Goal: Information Seeking & Learning: Check status

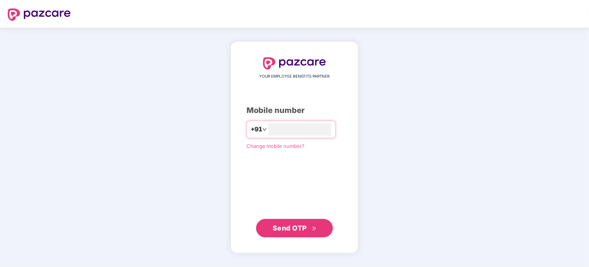
type input "**********"
click at [310, 228] on span "Send OTP" at bounding box center [295, 228] width 44 height 11
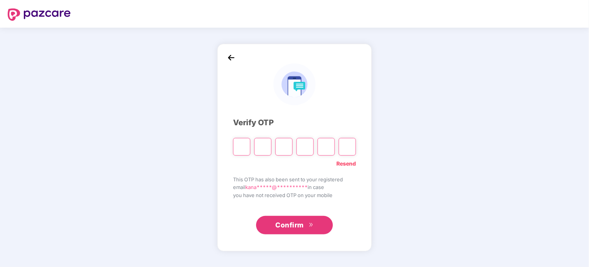
type input "*"
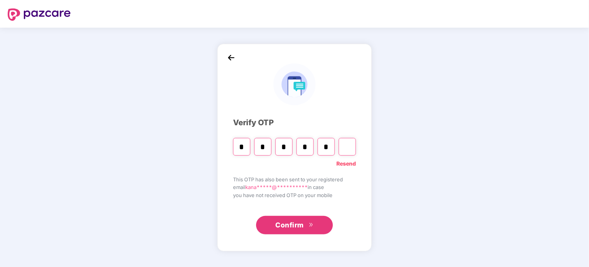
type input "*"
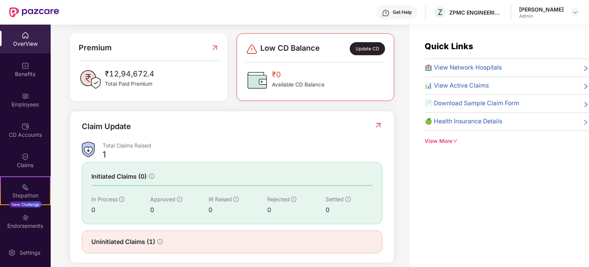
scroll to position [205, 0]
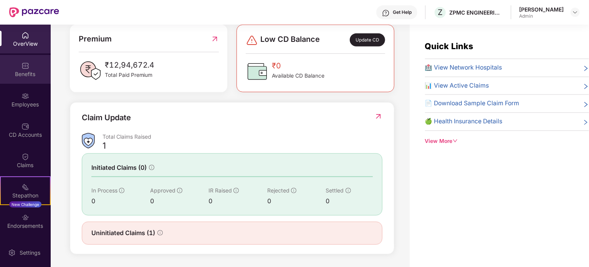
click at [23, 65] on img at bounding box center [26, 66] width 8 height 8
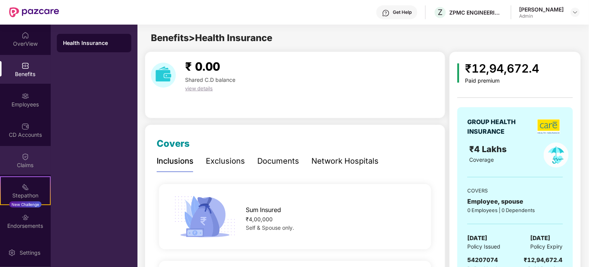
click at [27, 159] on img at bounding box center [26, 157] width 8 height 8
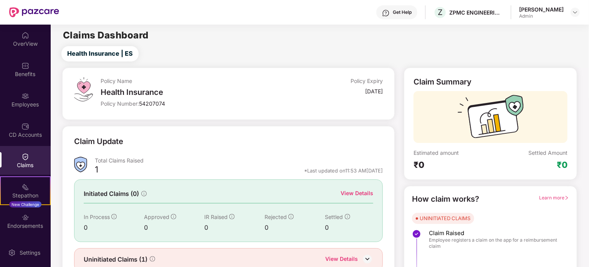
click at [95, 169] on div "1" at bounding box center [96, 170] width 3 height 13
click at [133, 159] on div "Total Claims Raised" at bounding box center [239, 160] width 288 height 7
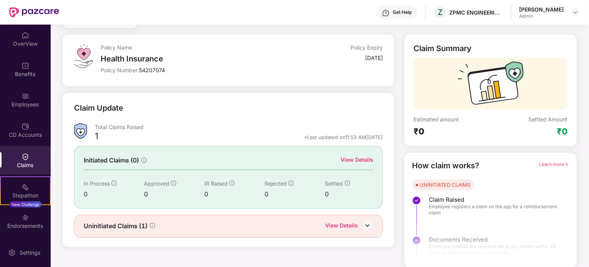
click at [140, 226] on span "Uninitiated Claims (1)" at bounding box center [116, 226] width 64 height 10
click at [368, 222] on img at bounding box center [368, 226] width 12 height 12
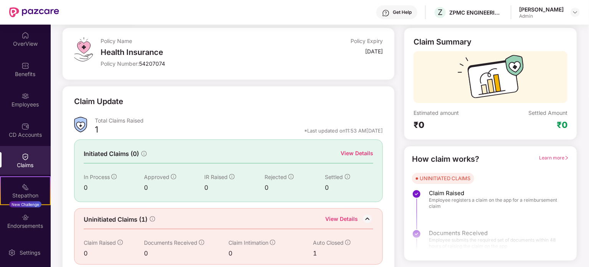
scroll to position [46, 0]
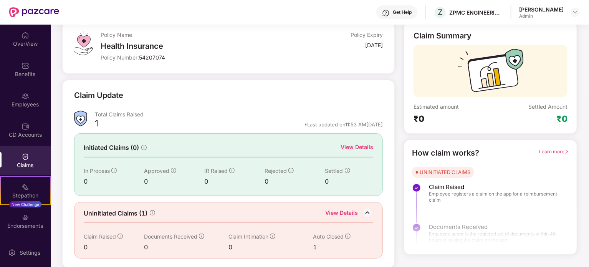
click at [314, 245] on div "1" at bounding box center [337, 247] width 48 height 10
click at [353, 232] on div "Auto Closed" at bounding box center [337, 236] width 48 height 8
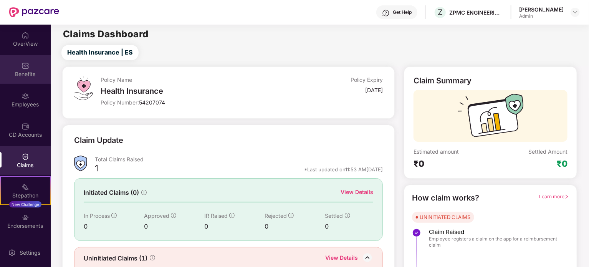
scroll to position [0, 0]
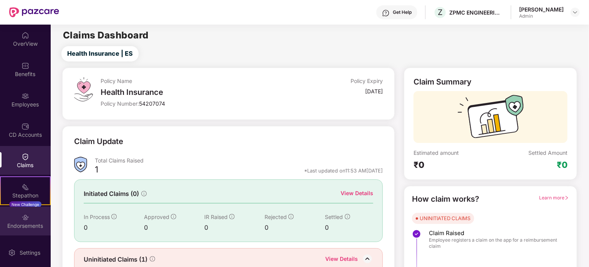
click at [41, 224] on div "Endorsements" at bounding box center [25, 226] width 51 height 8
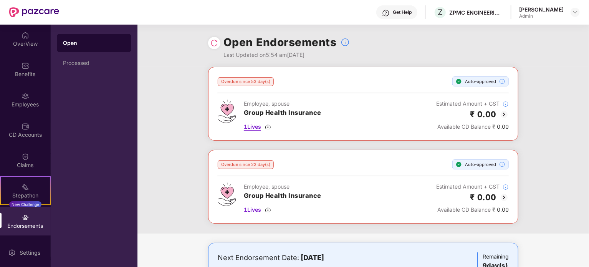
click at [251, 127] on span "1 Lives" at bounding box center [252, 126] width 17 height 8
click at [26, 34] on img at bounding box center [26, 35] width 8 height 8
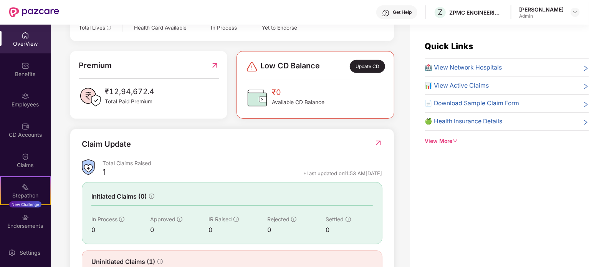
scroll to position [207, 0]
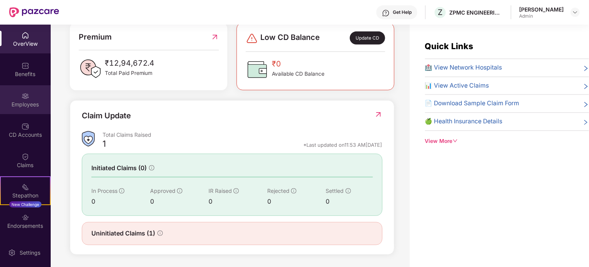
click at [28, 93] on img at bounding box center [26, 96] width 8 height 8
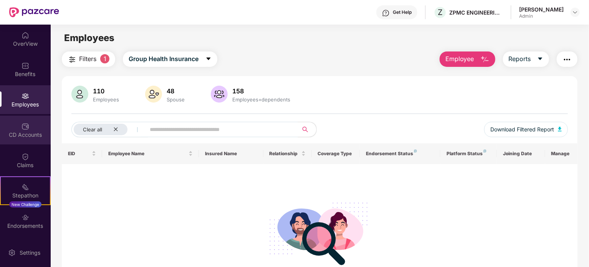
click at [17, 126] on div "CD Accounts" at bounding box center [25, 130] width 51 height 29
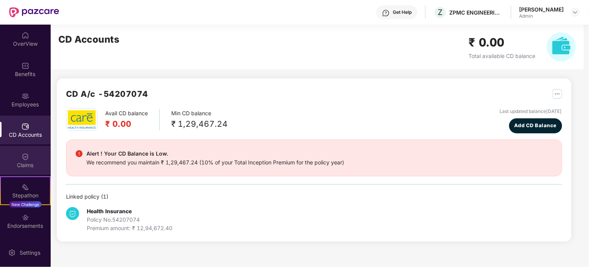
click at [22, 153] on img at bounding box center [26, 157] width 8 height 8
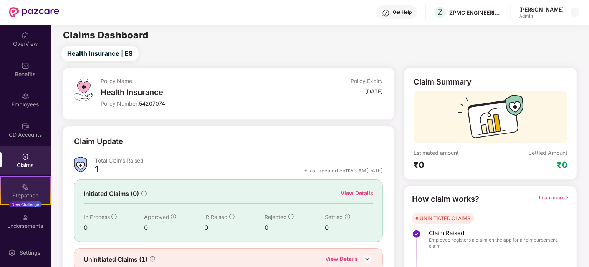
click at [23, 190] on img at bounding box center [26, 187] width 8 height 8
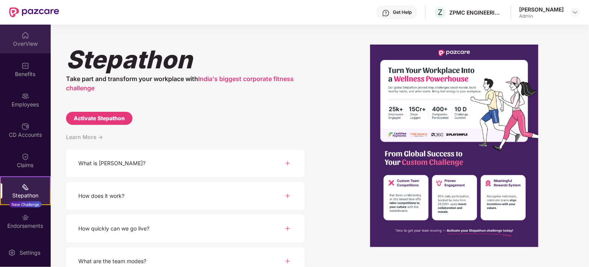
click at [28, 41] on div "OverView" at bounding box center [25, 44] width 51 height 8
